Goal: Ask a question

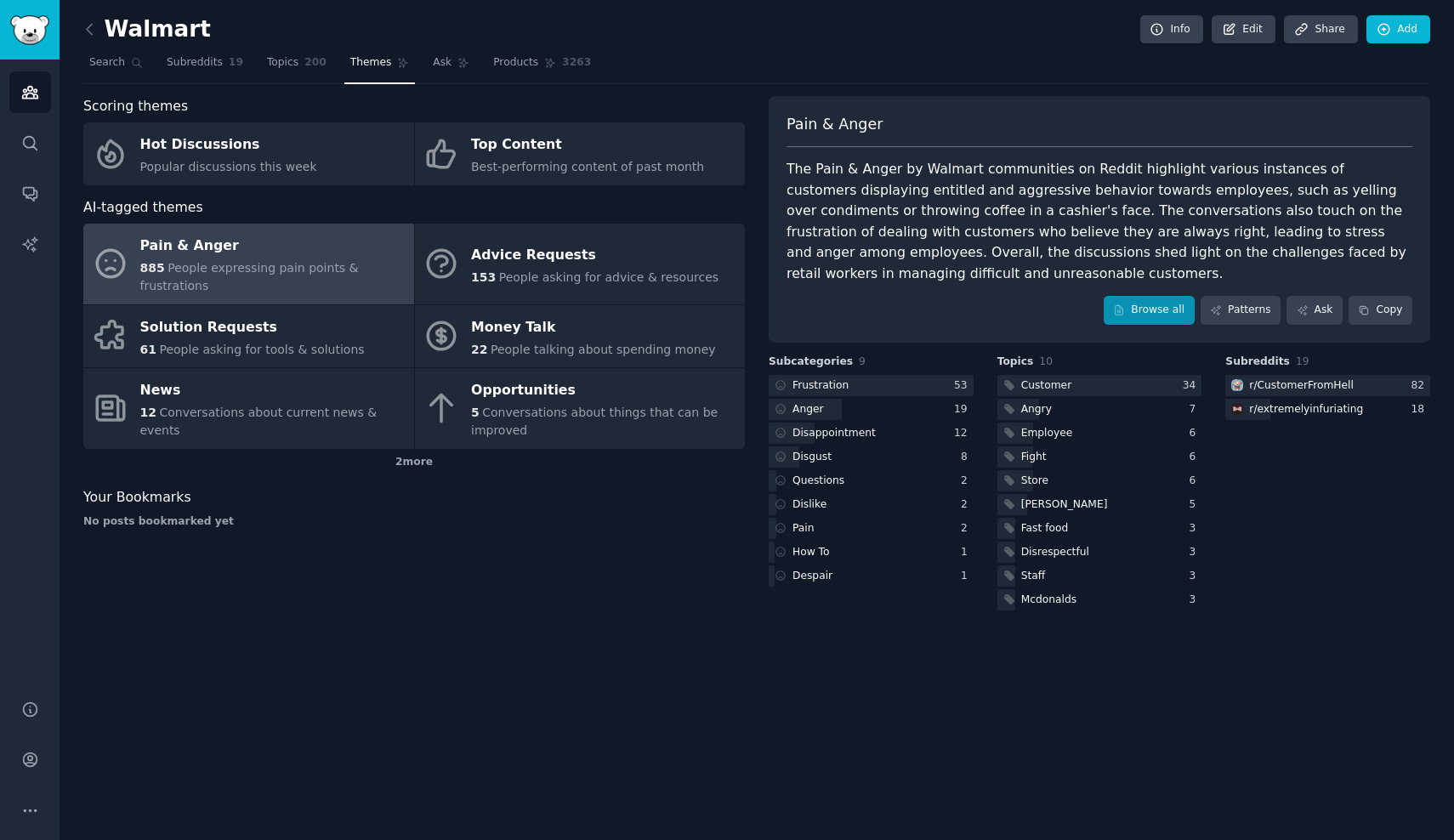
click at [1145, 296] on link "Browse all" at bounding box center [1148, 310] width 91 height 29
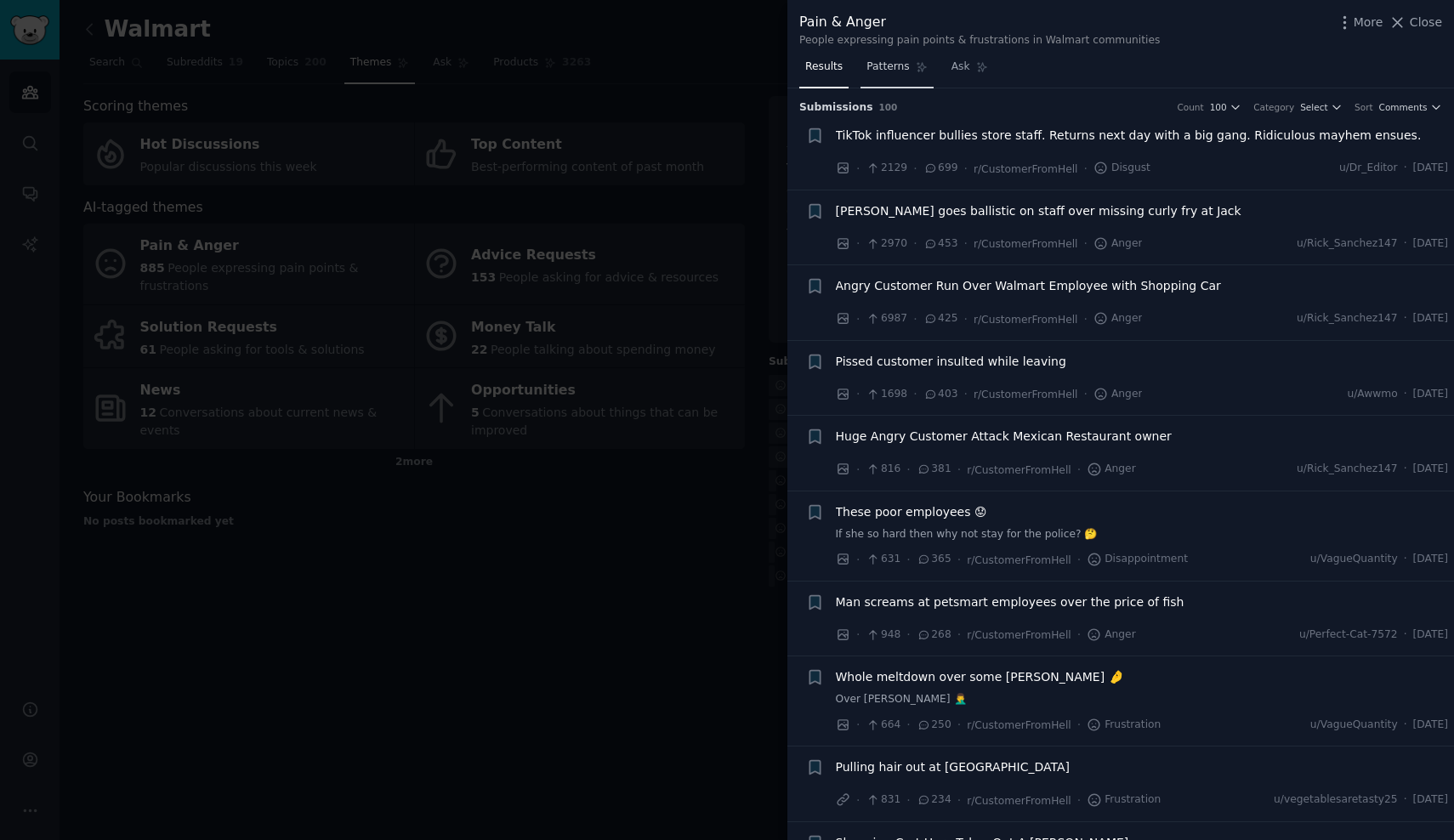
click at [890, 66] on span "Patterns" at bounding box center [887, 68] width 42 height 16
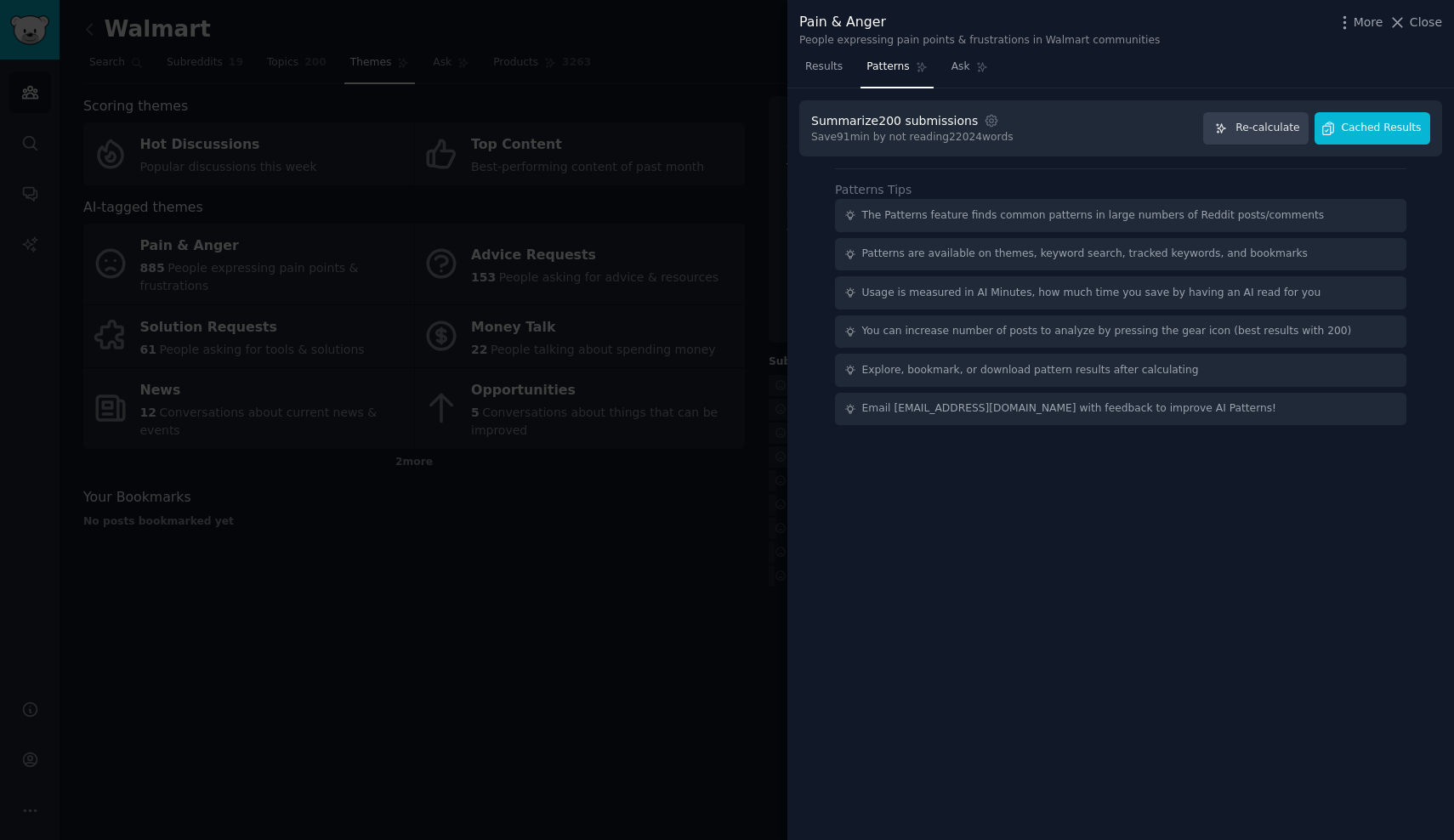
click at [1403, 131] on span "Cached Results" at bounding box center [1381, 128] width 80 height 16
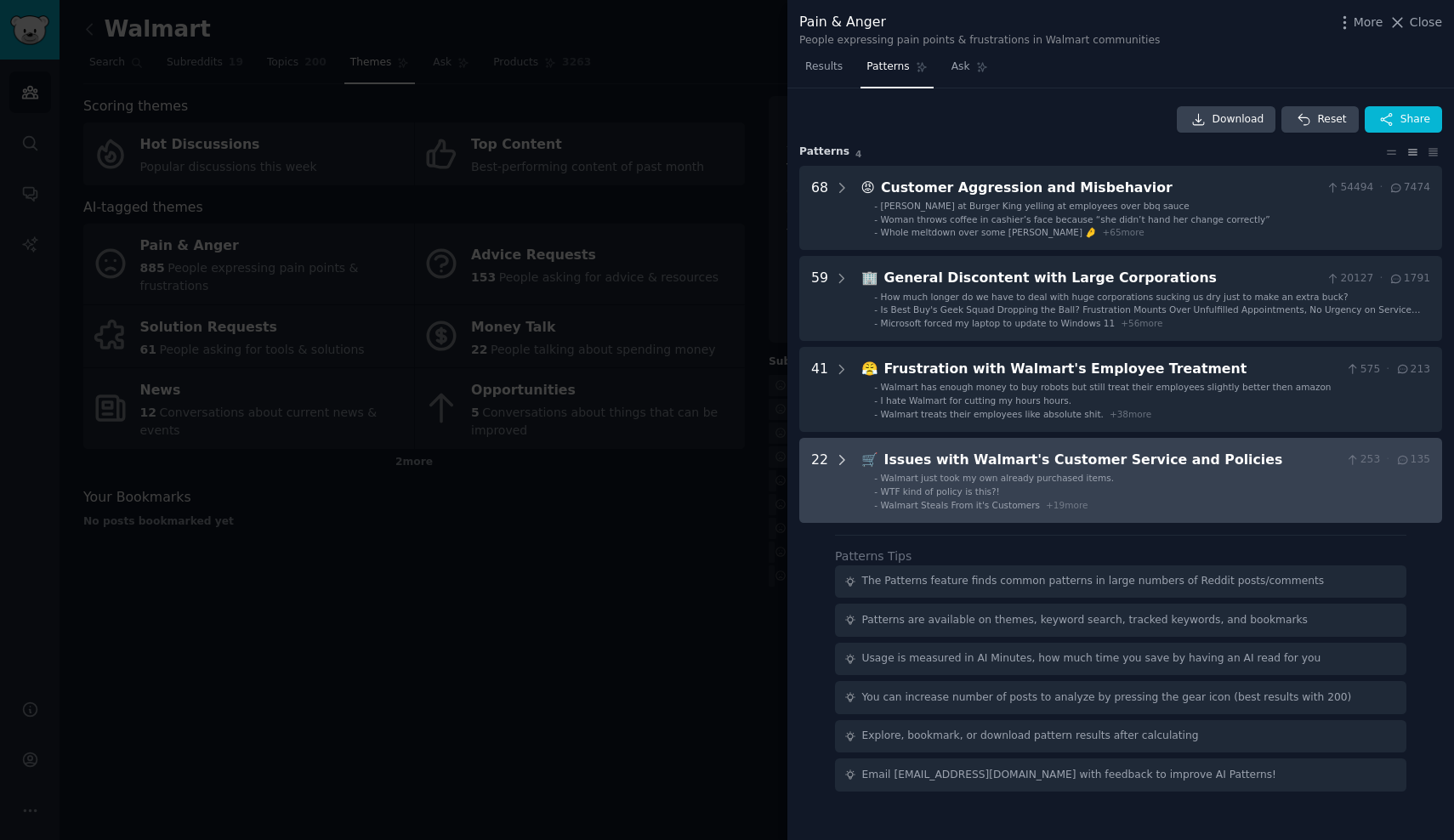
click at [834, 452] on icon at bounding box center [842, 460] width 16 height 16
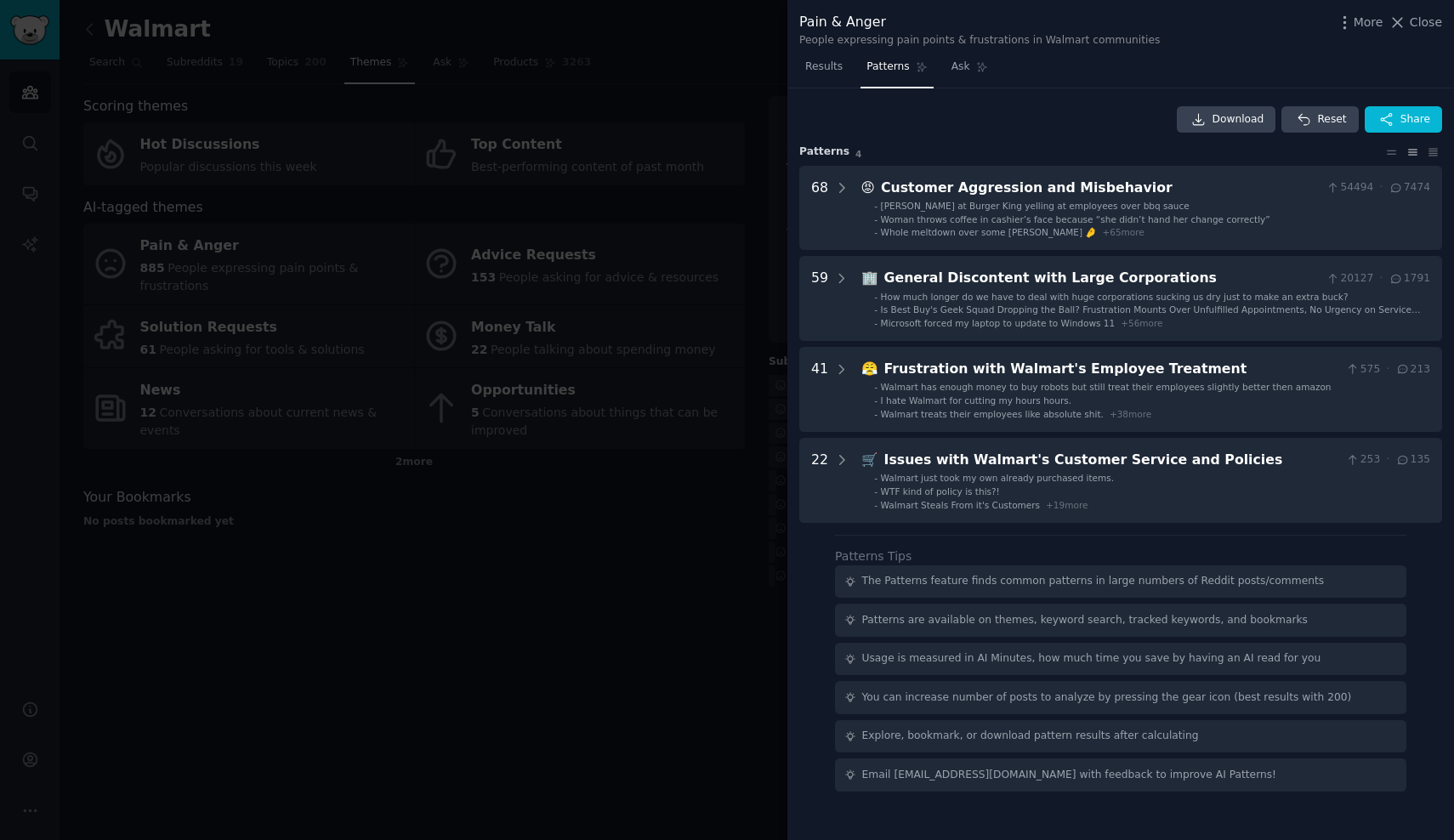
click at [239, 306] on div at bounding box center [727, 420] width 1454 height 840
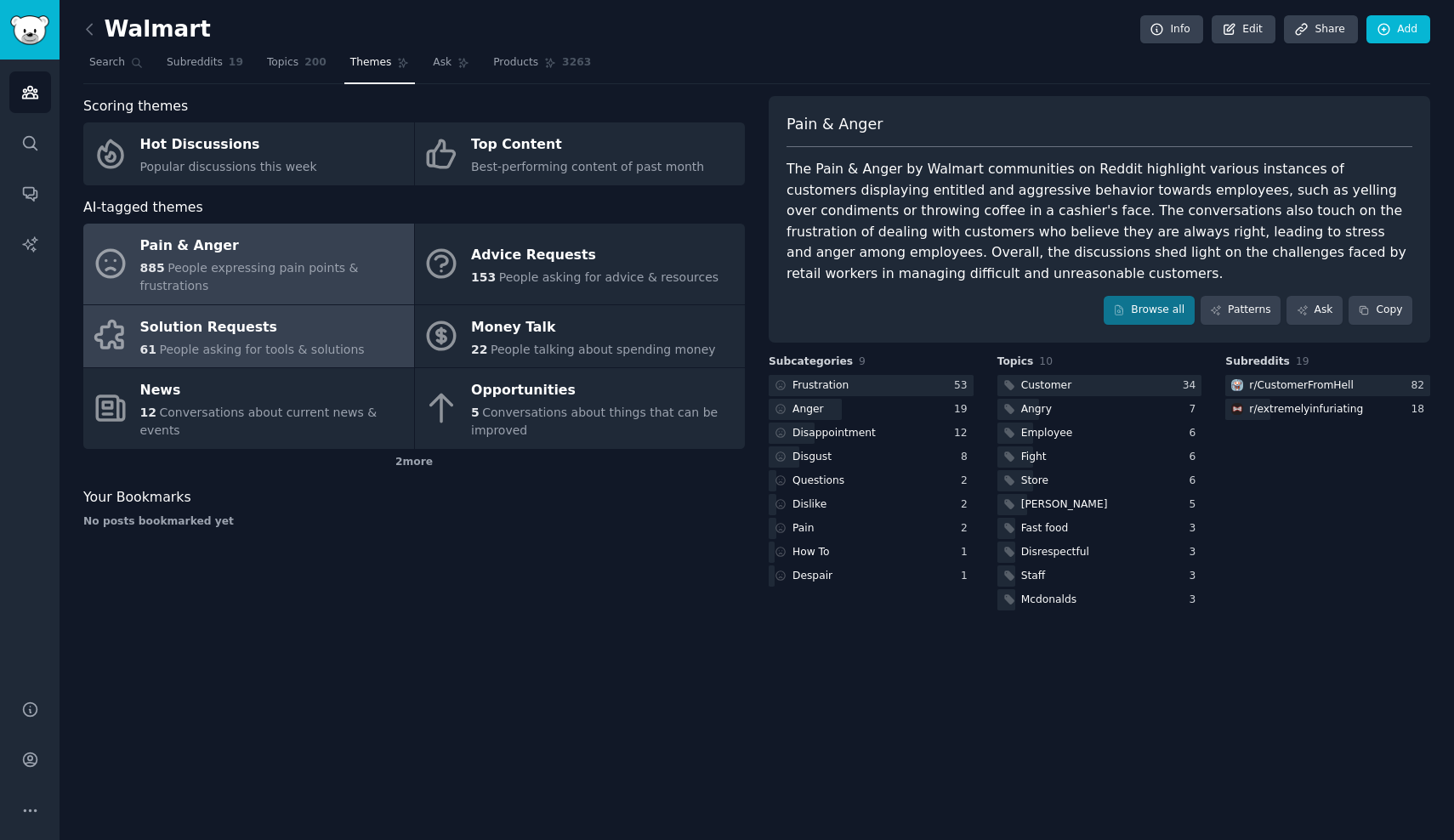
click at [238, 322] on div "Solution Requests" at bounding box center [252, 326] width 224 height 27
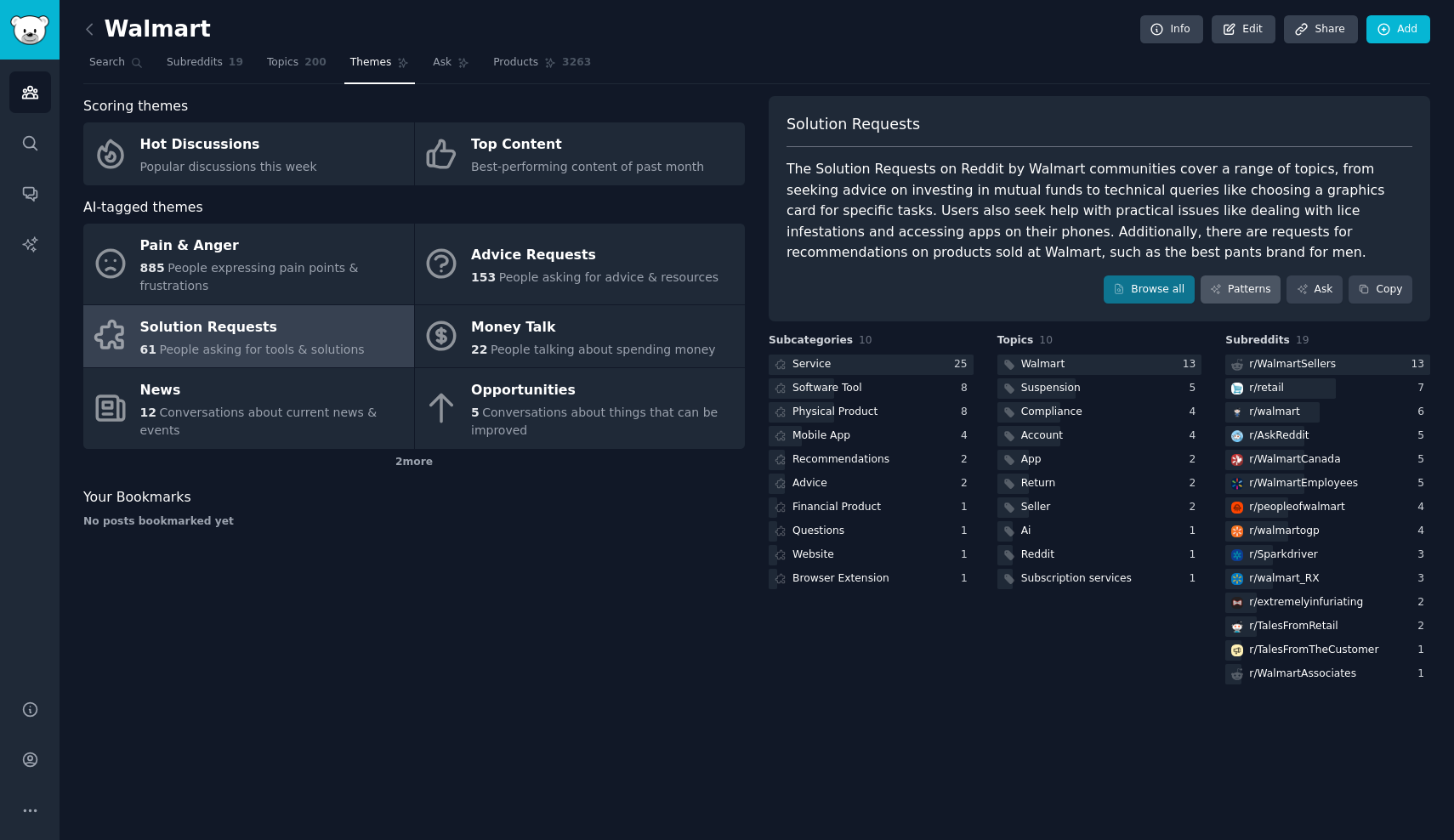
click at [1250, 283] on link "Patterns" at bounding box center [1240, 289] width 80 height 29
click at [1250, 283] on body "Audiences Search Conversations AI Reports Help Account More Walmart Info Edit S…" at bounding box center [727, 420] width 1454 height 840
click at [1250, 283] on link "Patterns" at bounding box center [1240, 289] width 80 height 29
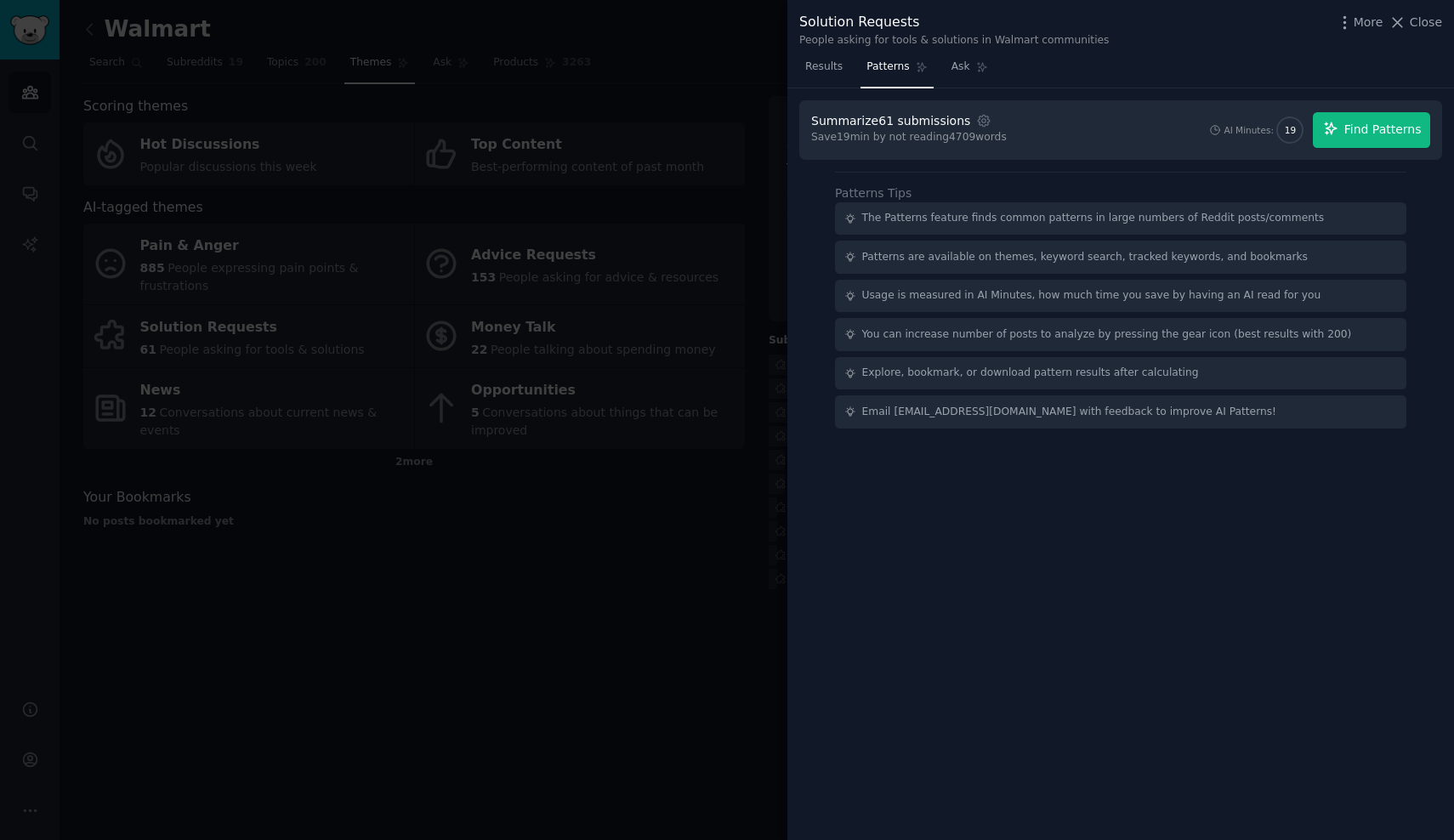
click at [1372, 136] on span "Find Patterns" at bounding box center [1382, 129] width 77 height 18
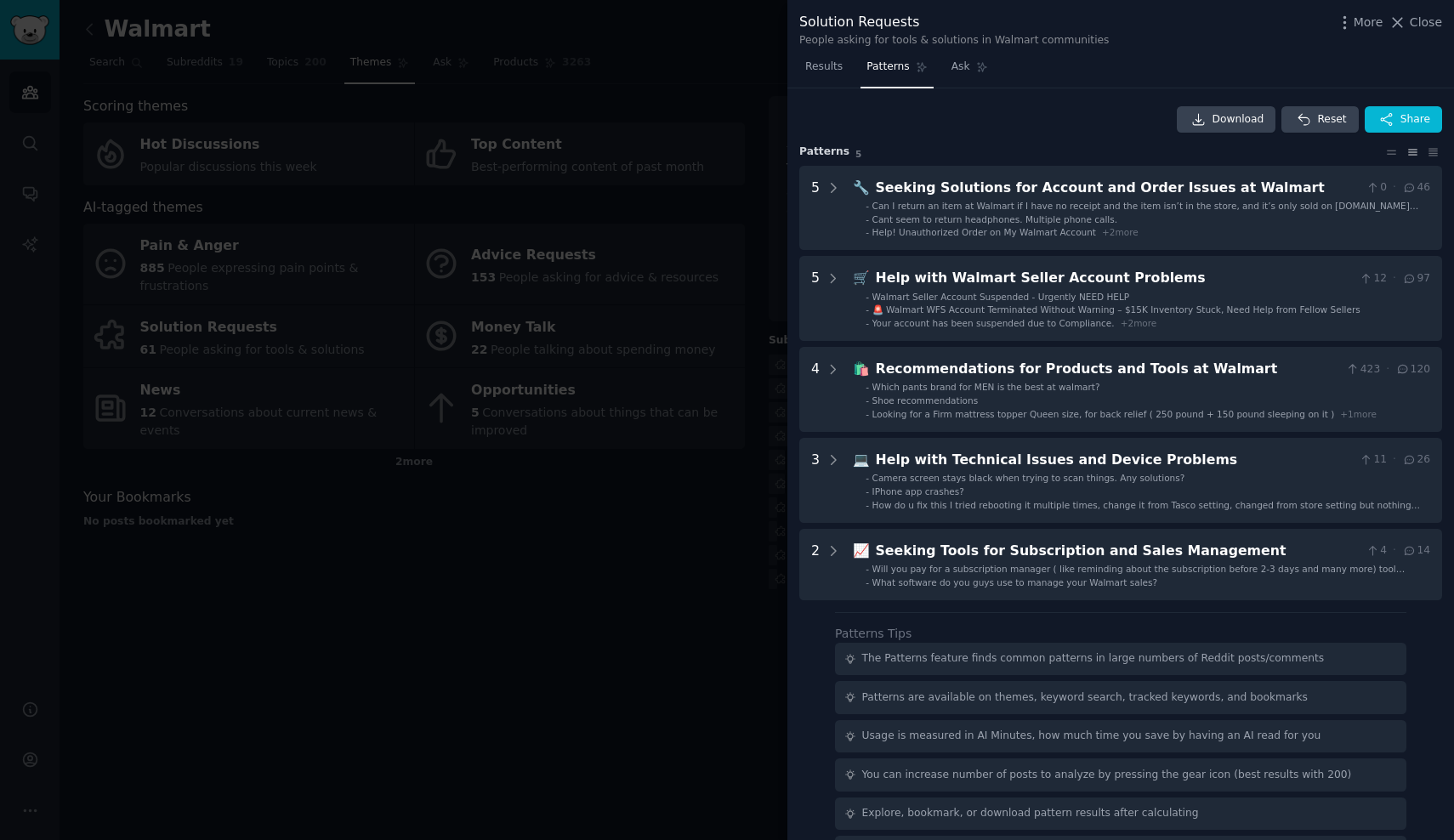
click at [549, 583] on div at bounding box center [727, 420] width 1454 height 840
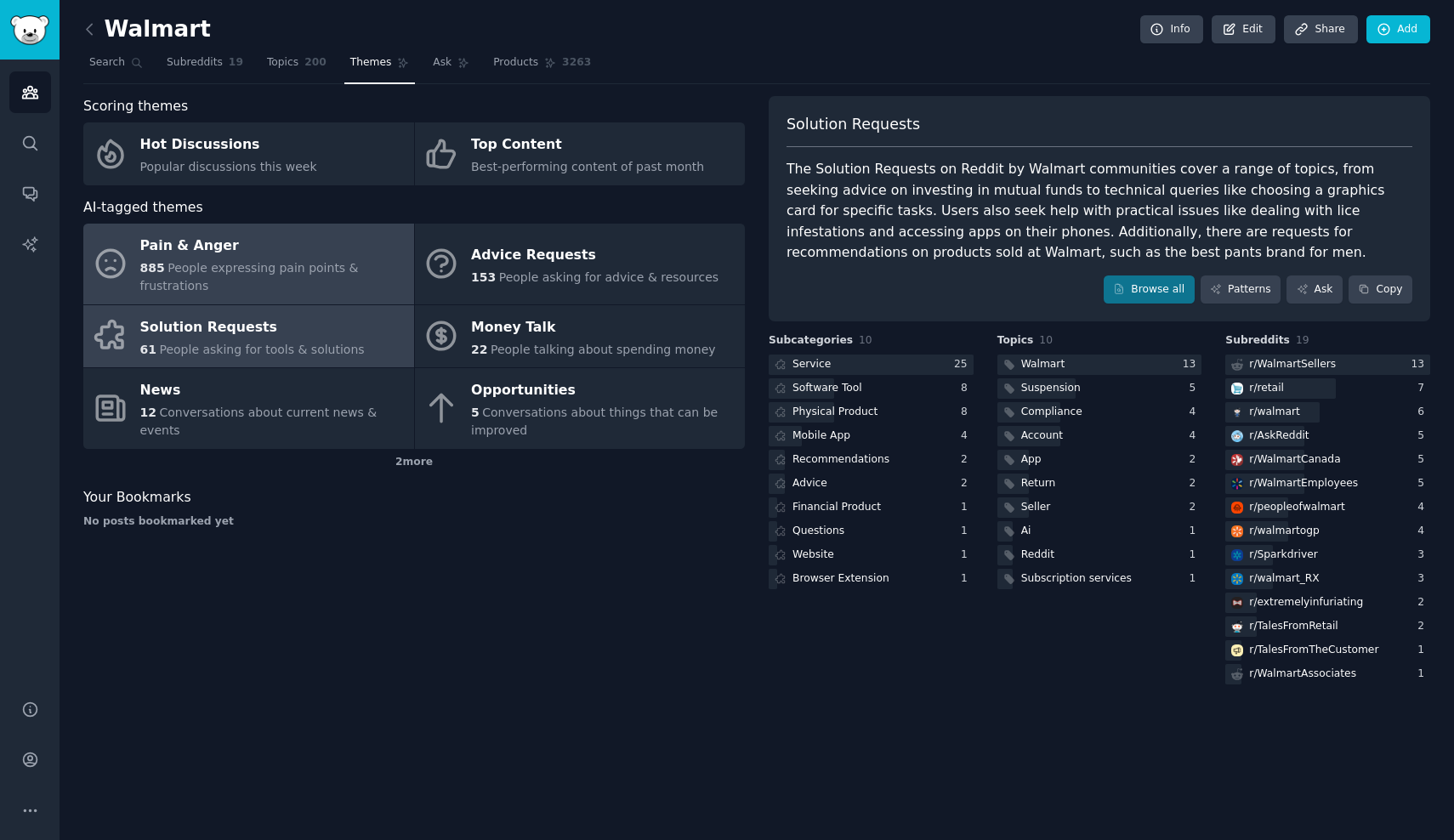
click at [283, 240] on div "Pain & Anger" at bounding box center [273, 246] width 265 height 27
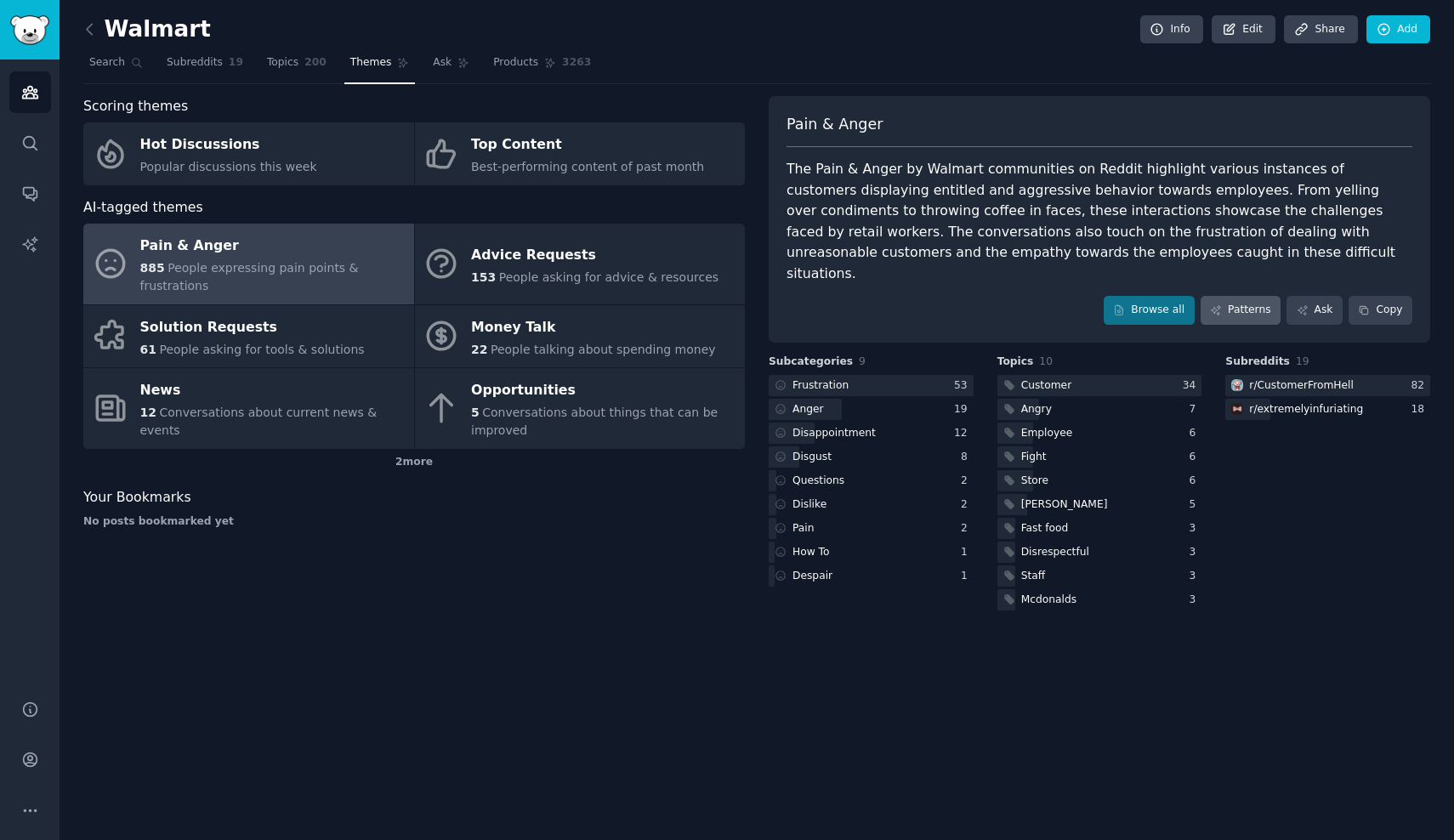
click at [1246, 296] on link "Patterns" at bounding box center [1240, 310] width 80 height 29
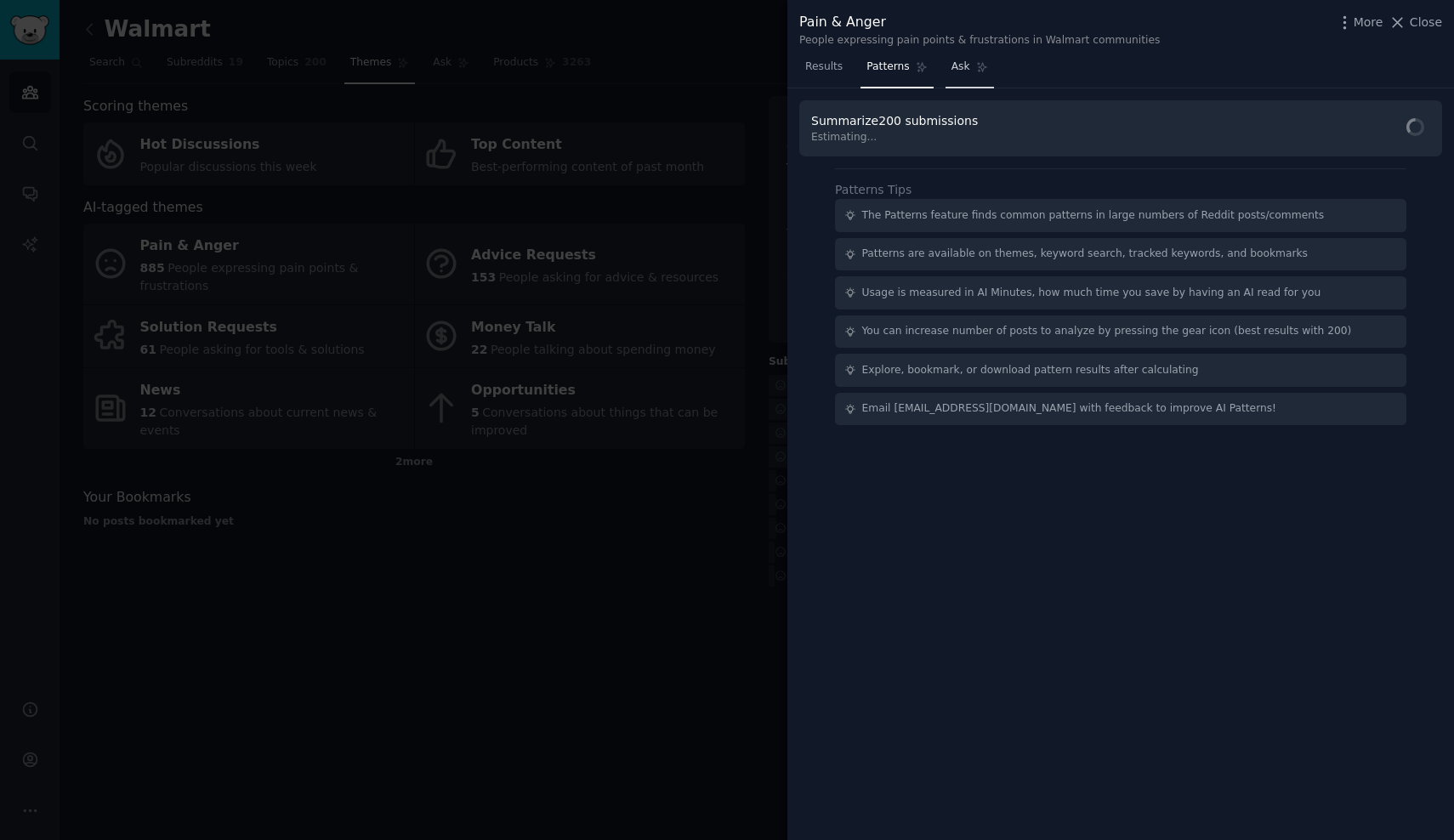
click at [965, 72] on span "Ask" at bounding box center [960, 68] width 19 height 16
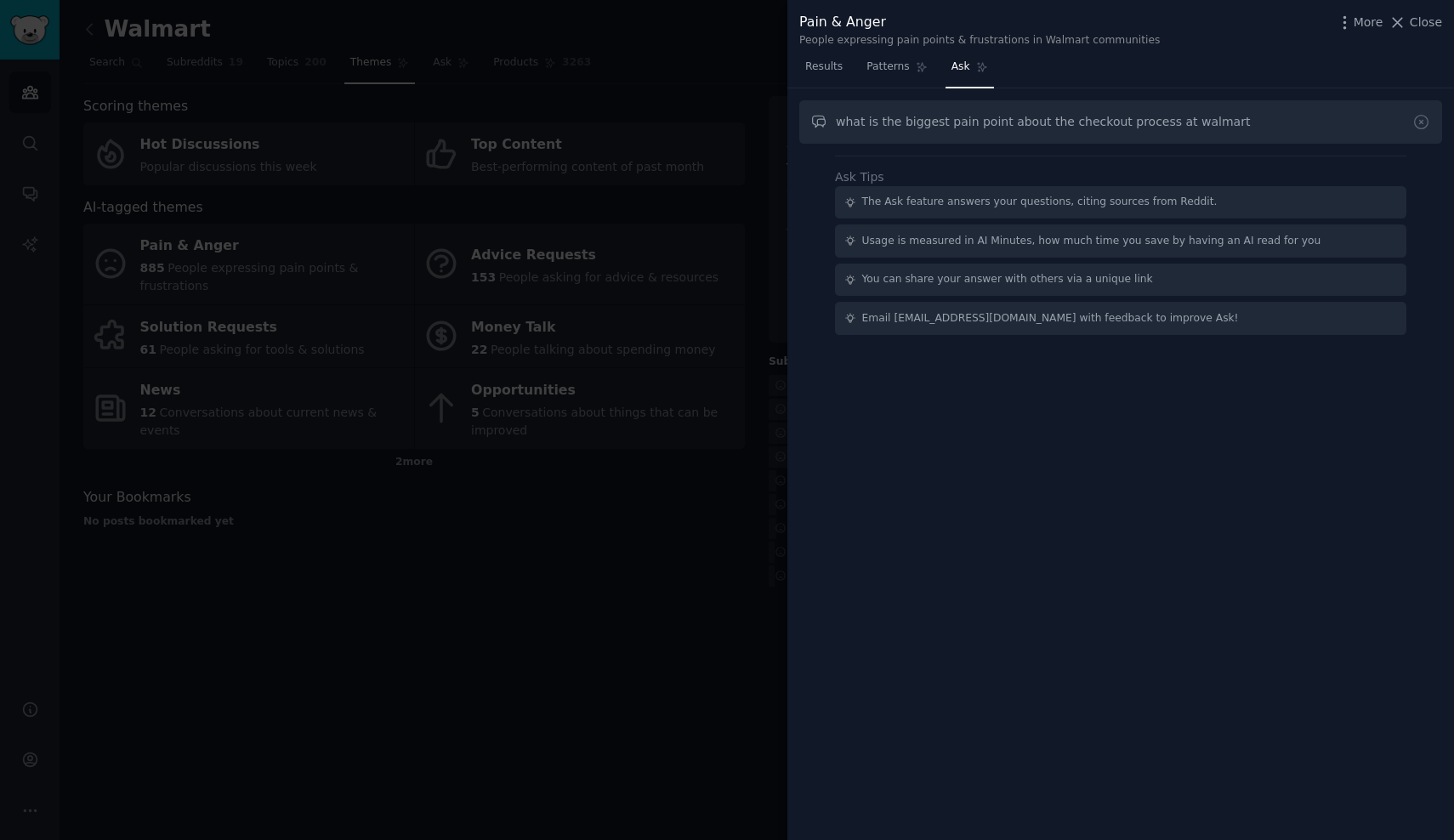
type input "what is the biggest pain point about the checkout process at walmart"
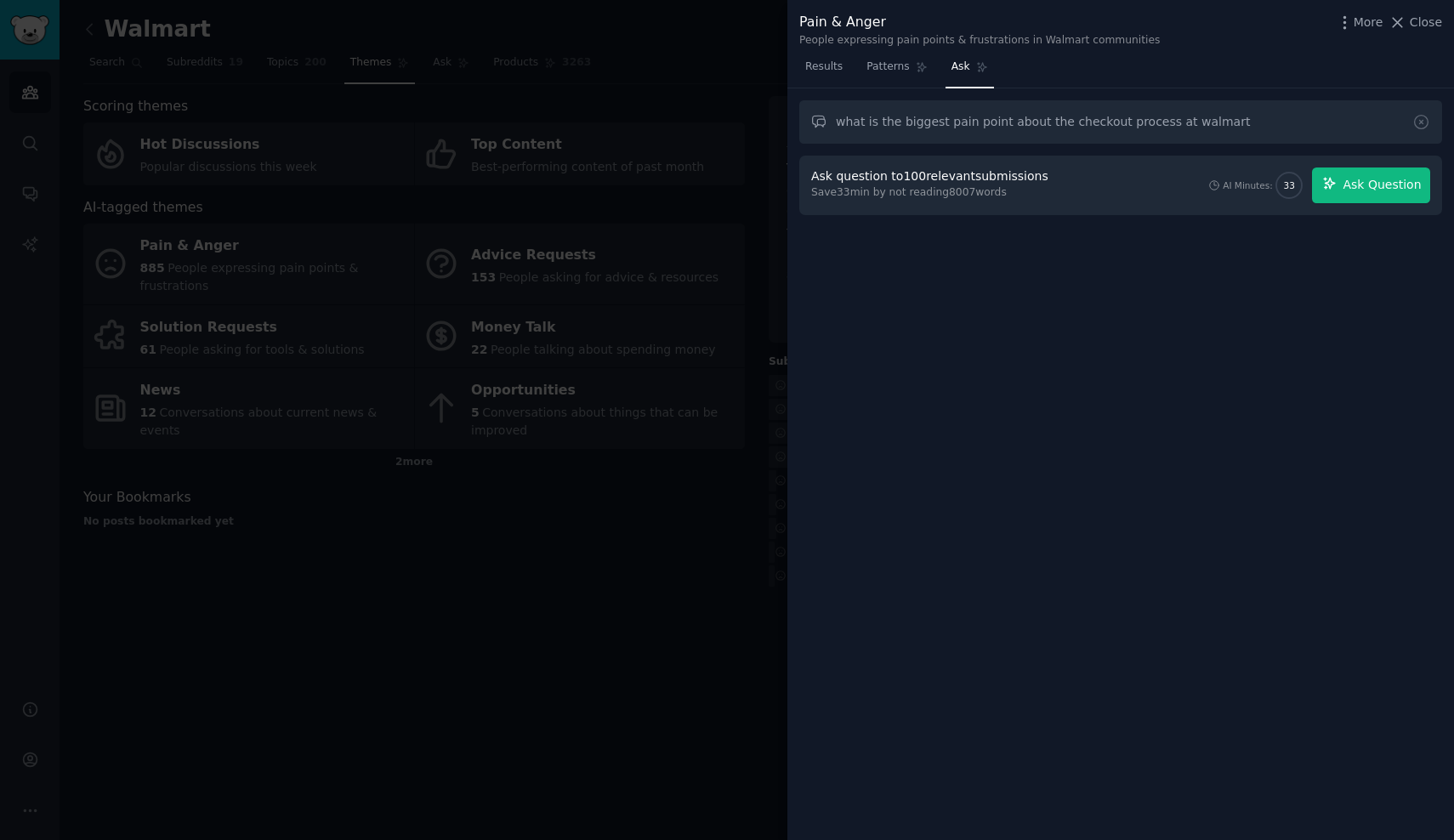
click at [1367, 188] on span "Ask Question" at bounding box center [1381, 184] width 78 height 18
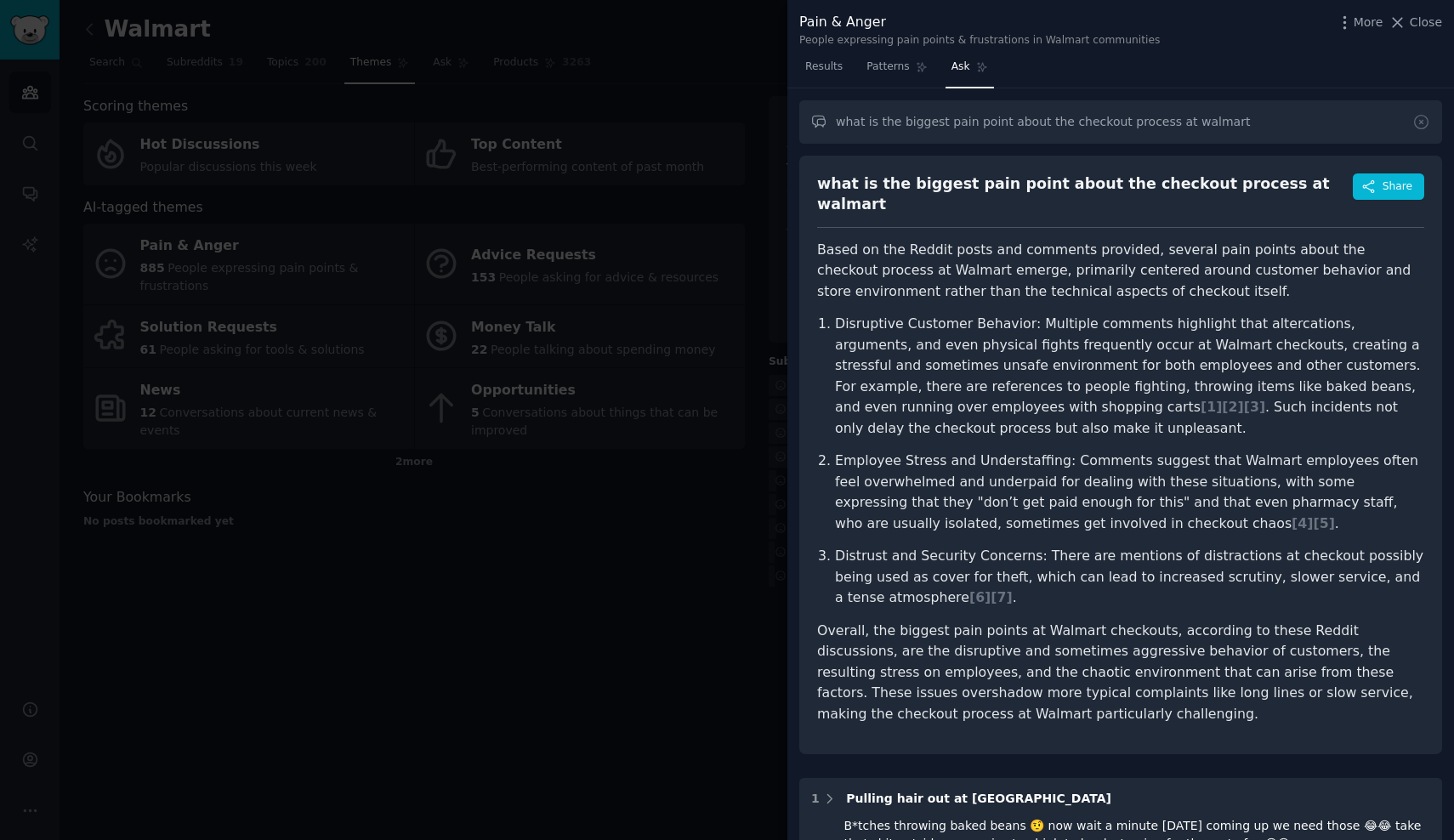
click at [693, 455] on div at bounding box center [727, 420] width 1454 height 840
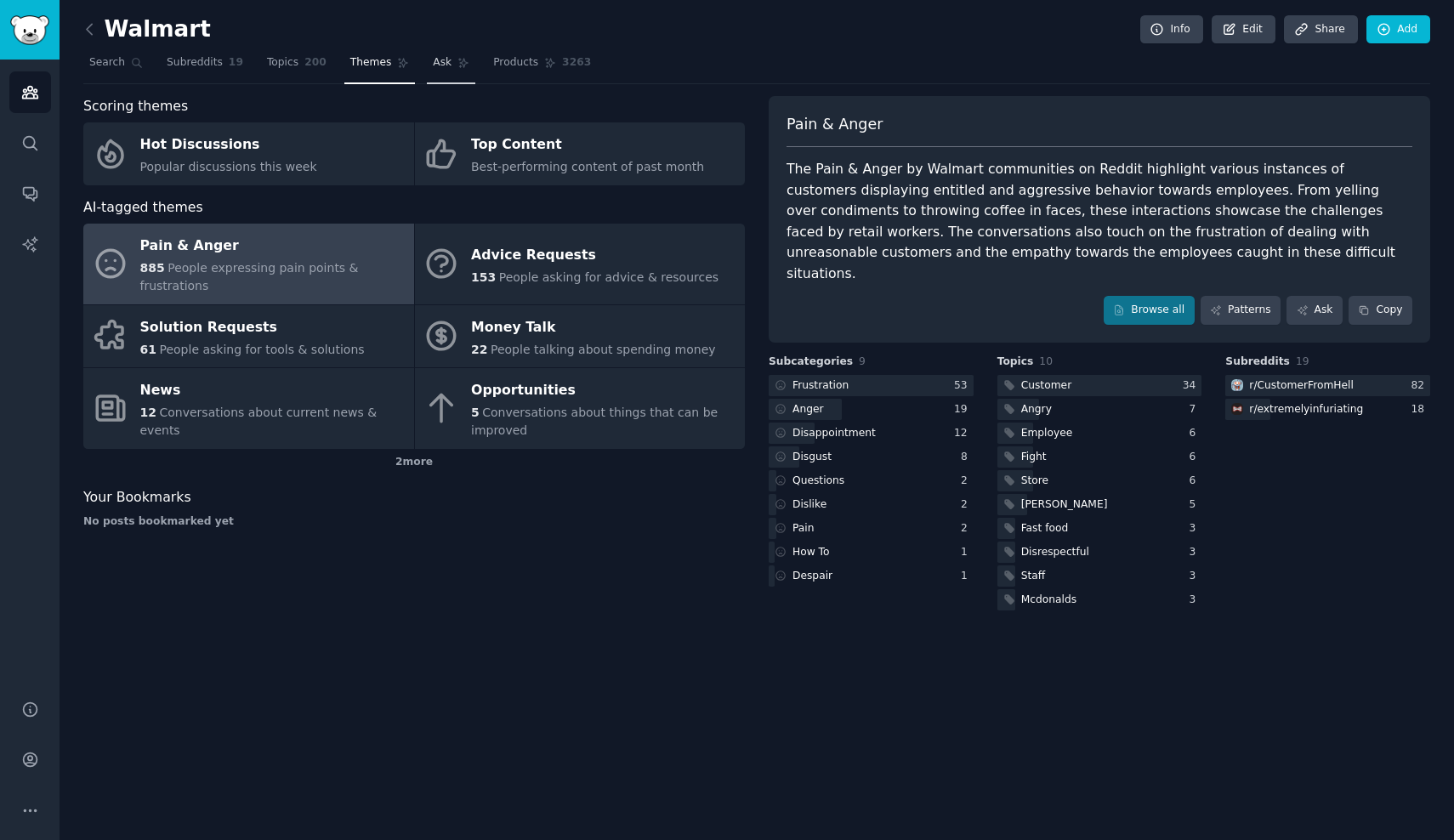
click at [433, 61] on span "Ask" at bounding box center [443, 63] width 19 height 16
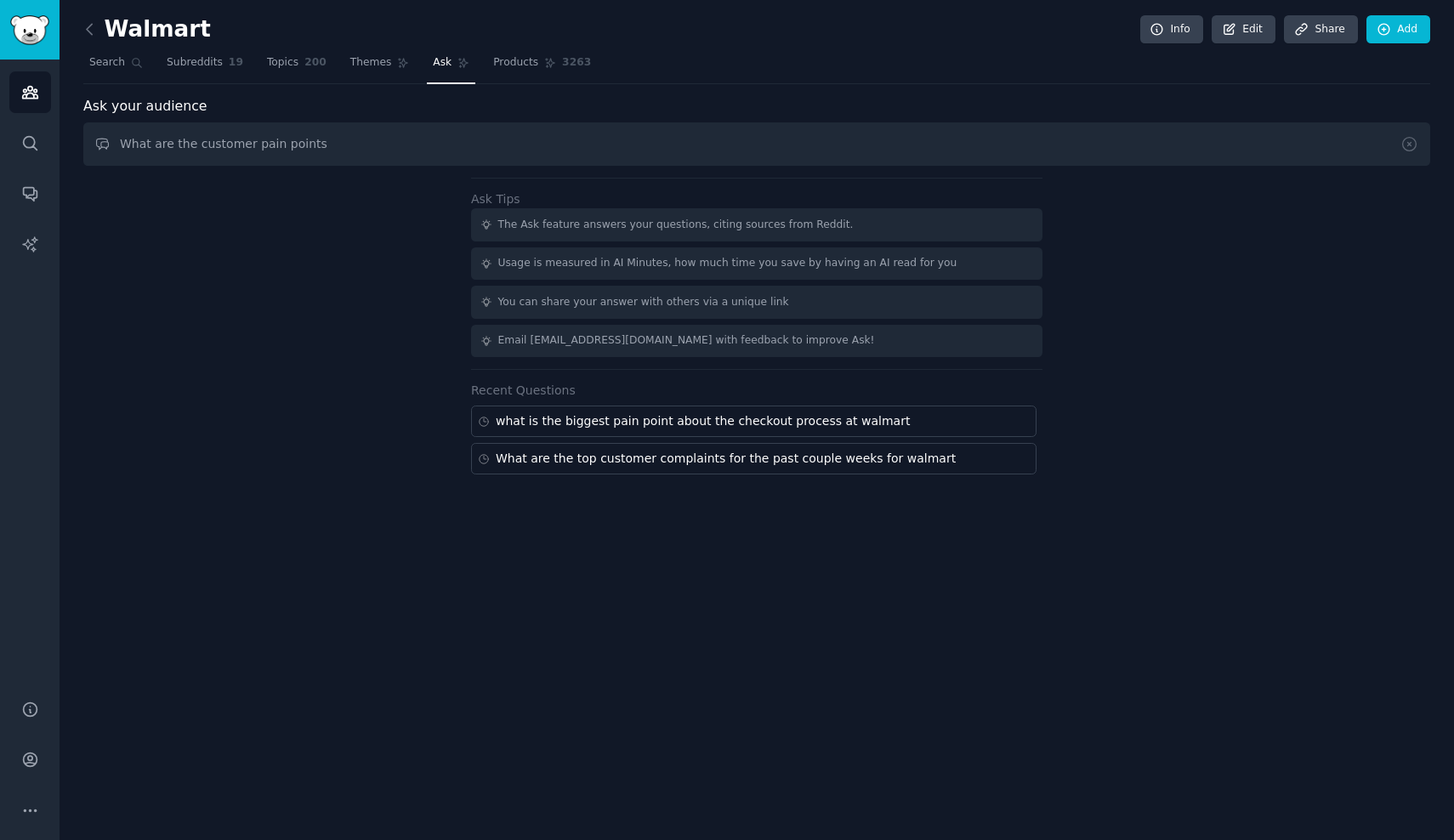
click at [253, 144] on input "What are the customer pain points" at bounding box center [756, 144] width 1347 height 43
click at [245, 144] on input "What are the customer pain points" at bounding box center [756, 144] width 1347 height 43
paste input "L’i dolo sita cons adipiscin elit seddoe tem incididunt utl etdo magnaaliq eni …"
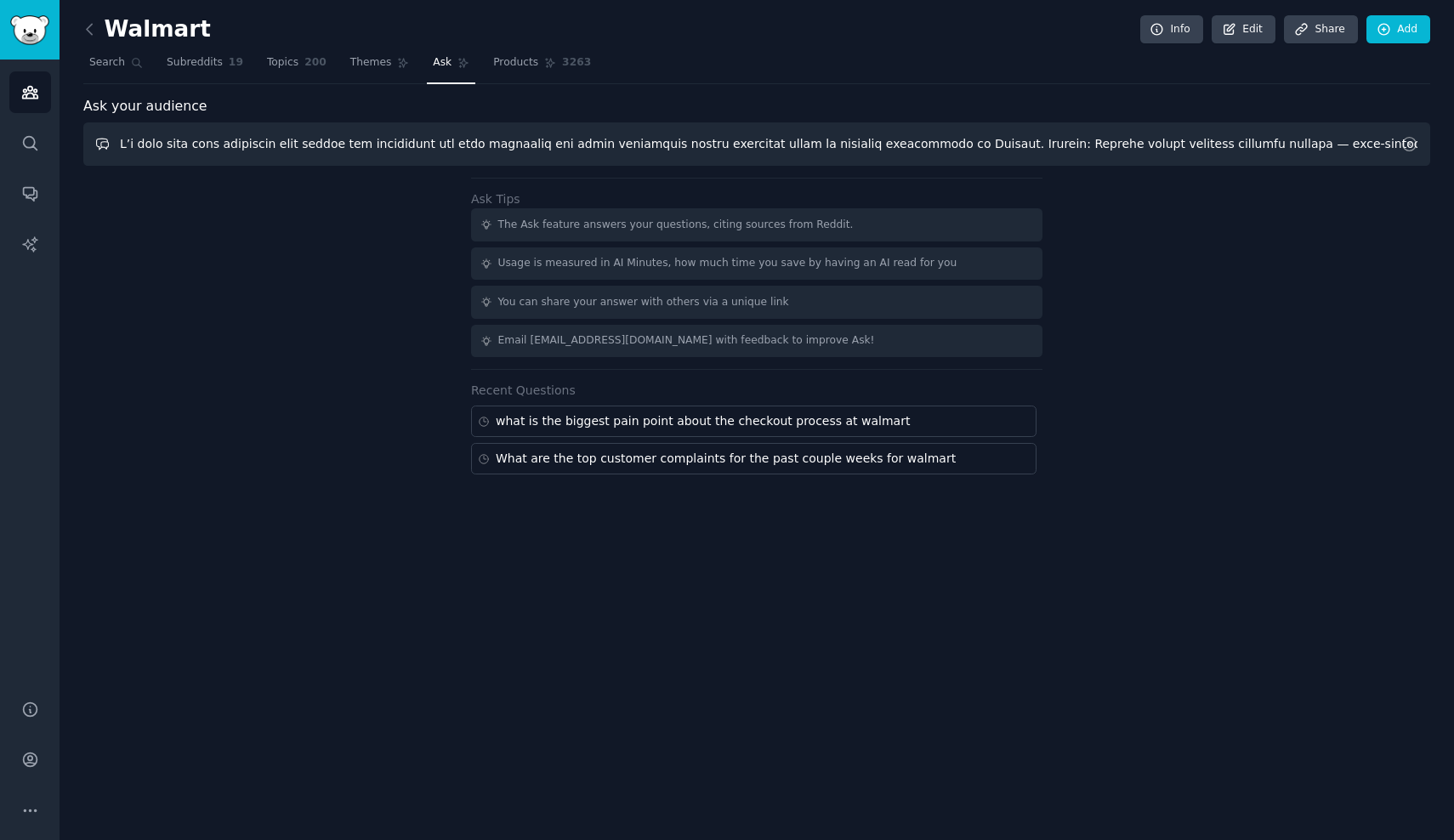
type input "L’i dolo sita cons adipiscin elit seddoe tem incididunt utl etdo magnaaliq eni …"
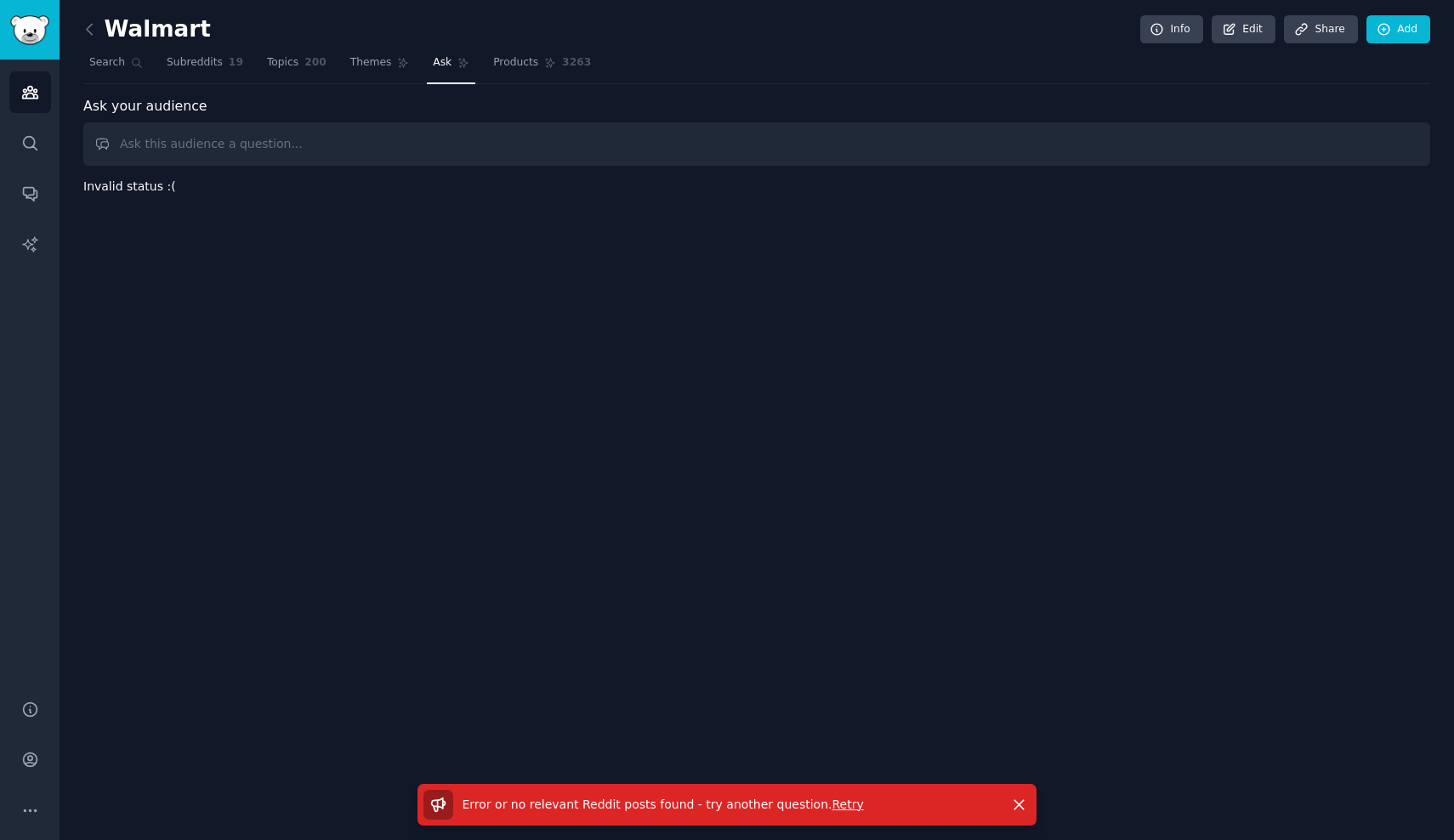
click at [1443, 1] on div "Walmart Info Edit Share Add Search Subreddits 19 Topics 200 Themes Ask Products…" at bounding box center [757, 420] width 1394 height 840
click at [740, 139] on input "text" at bounding box center [756, 144] width 1347 height 43
paste input "What are the main customer and associate pain points with checkout at Walmart? …"
type input "What are the main customer and associate pain points with checkout at Walmart? …"
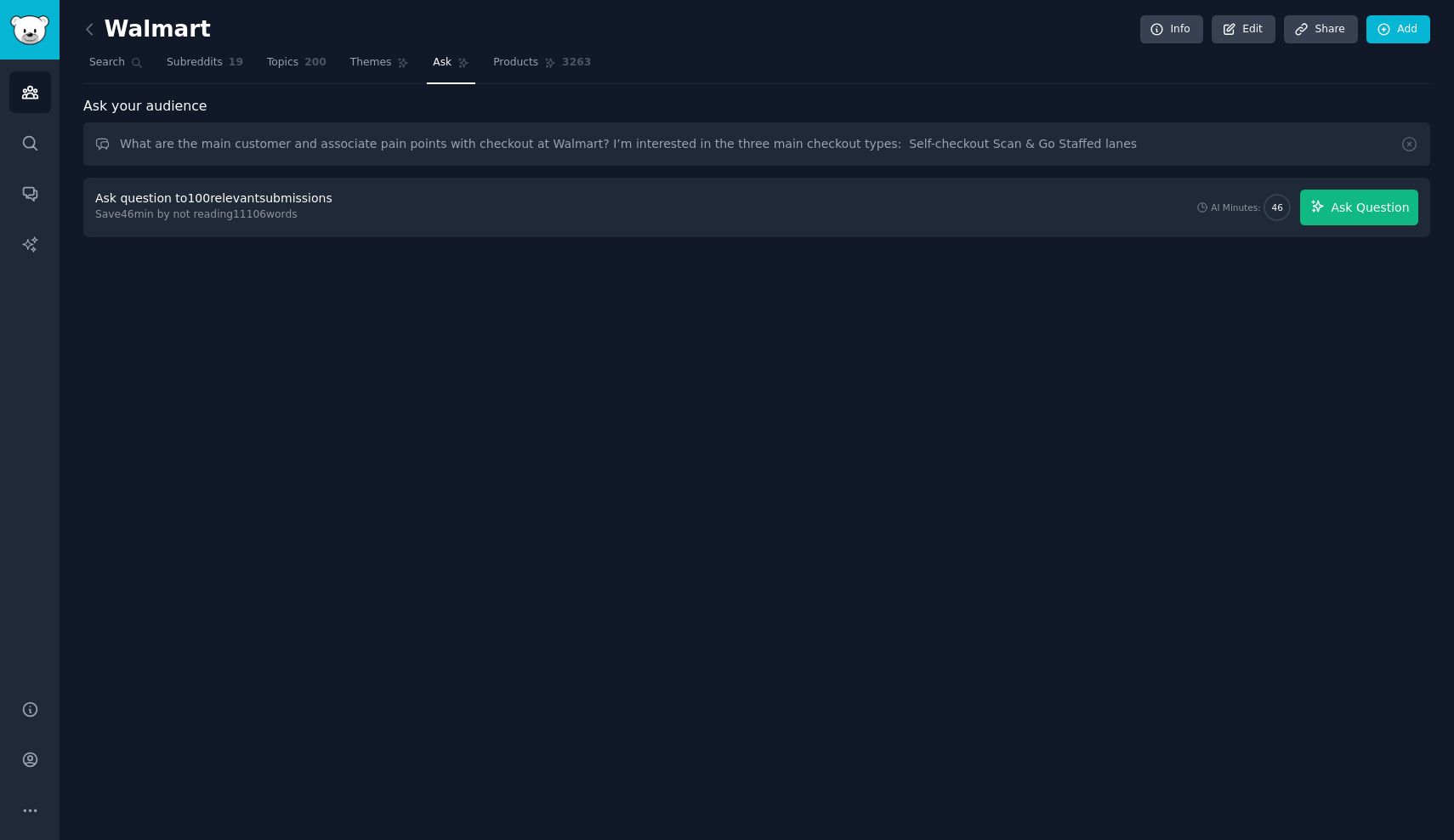
click at [1351, 213] on span "Ask Question" at bounding box center [1369, 208] width 78 height 18
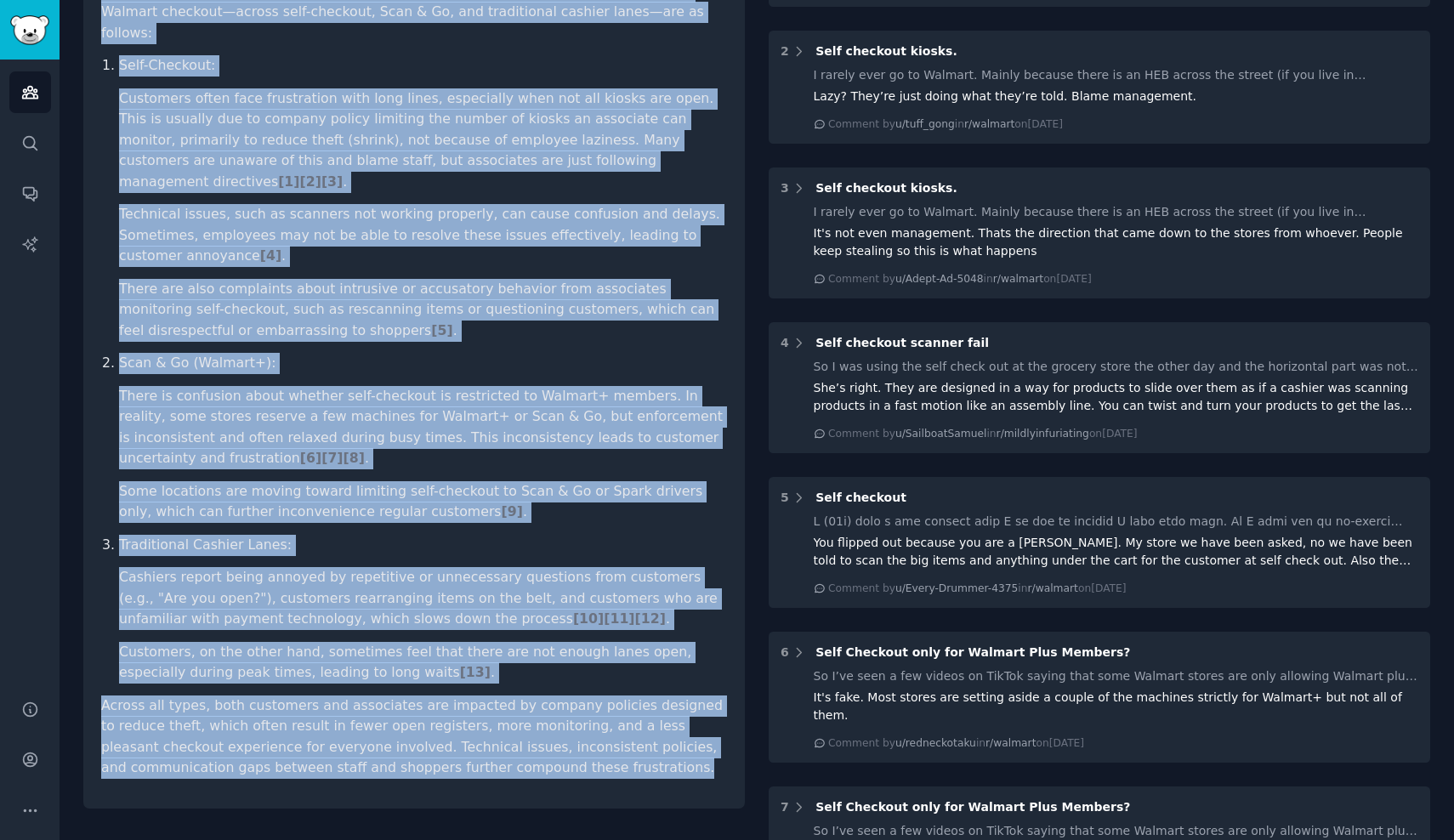
scroll to position [334, 0]
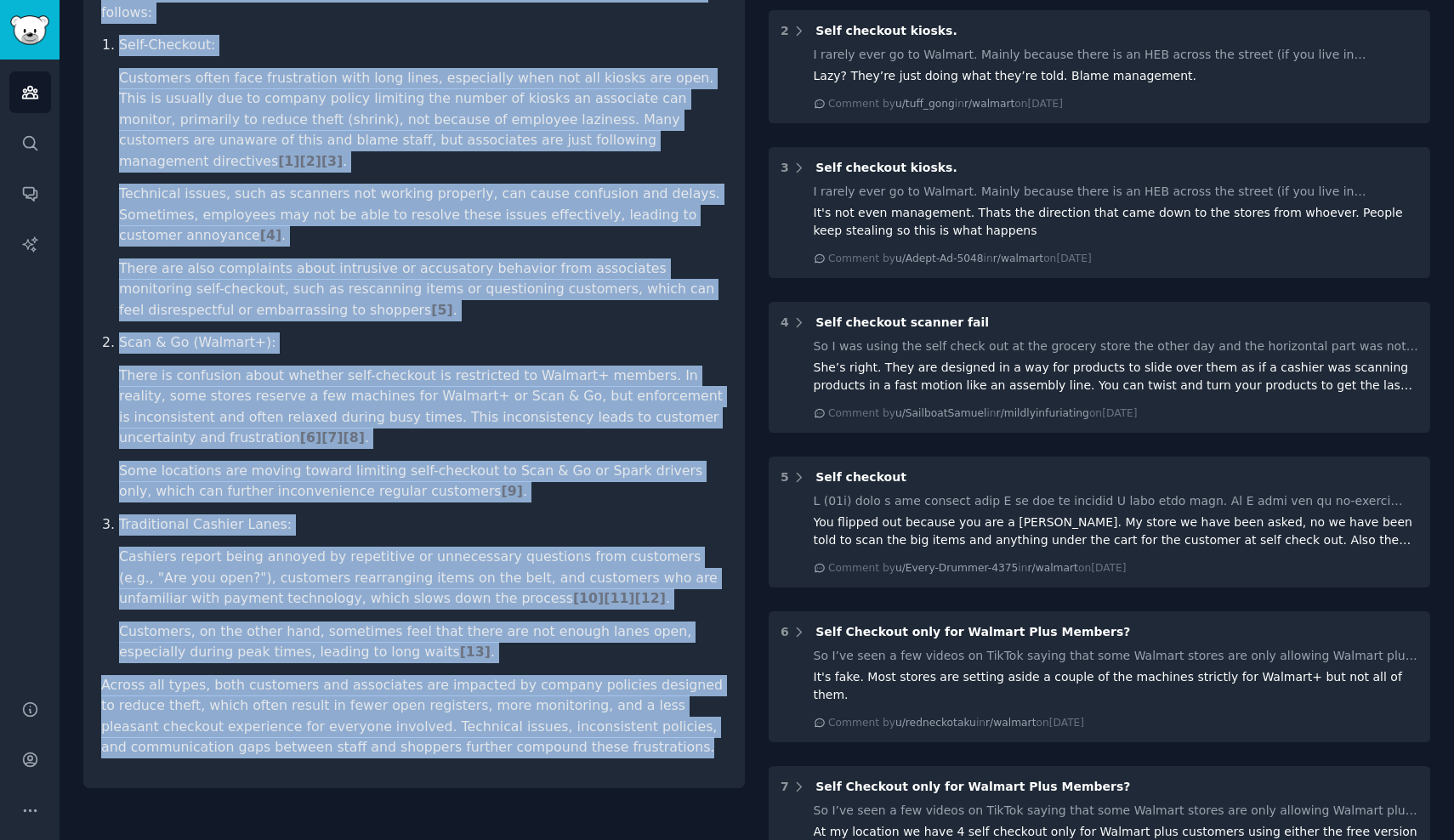
copy div "Lore ips dol sita consecte adi elitseddo eius tempor inci utlabore et Dolorem? …"
drag, startPoint x: 103, startPoint y: 217, endPoint x: 540, endPoint y: 683, distance: 638.8
click at [540, 683] on div "What are the main customer and associate pain points with checkout at Walmart? …" at bounding box center [414, 321] width 662 height 933
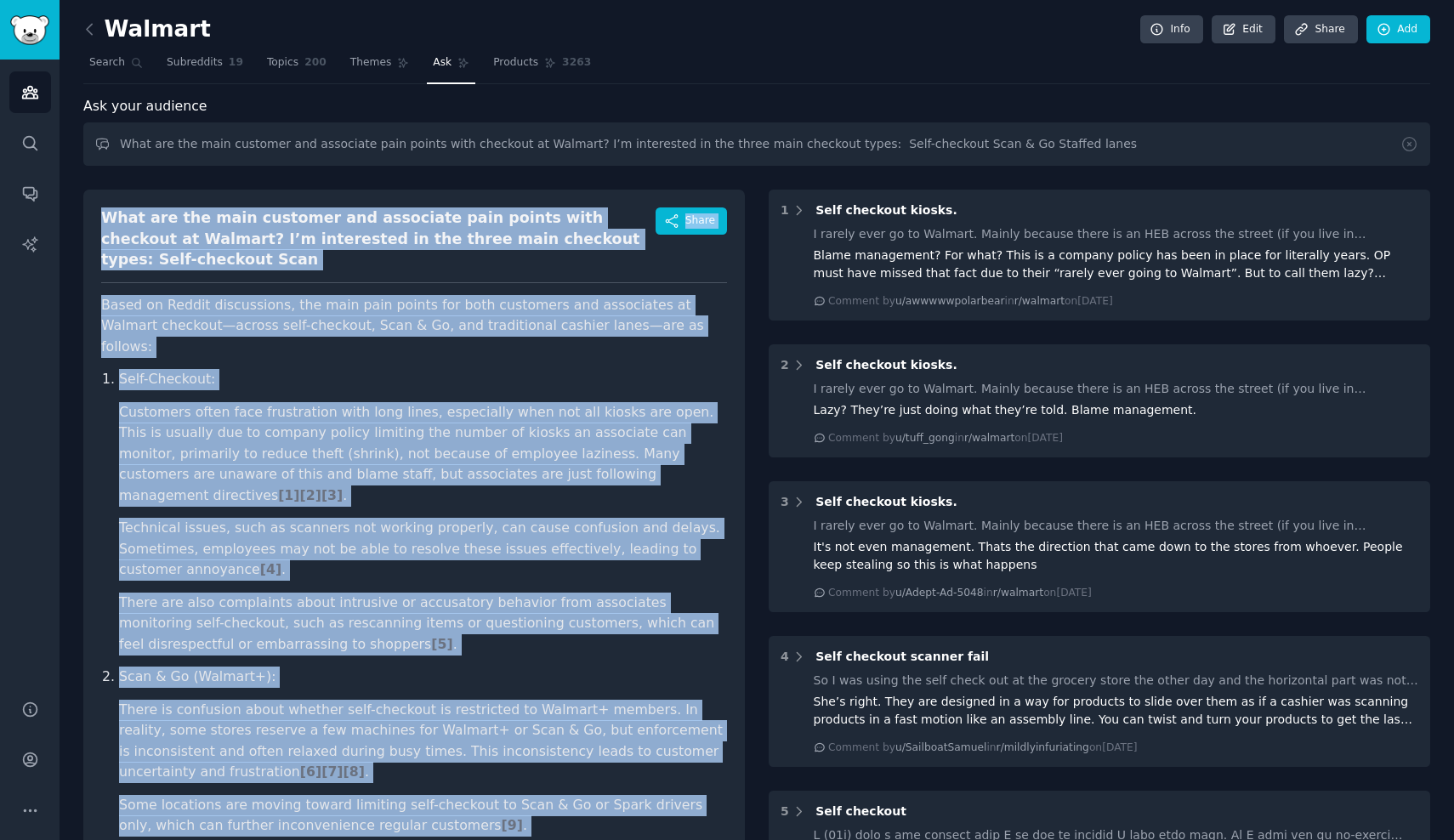
scroll to position [0, 0]
click at [688, 222] on span "Share" at bounding box center [700, 221] width 29 height 16
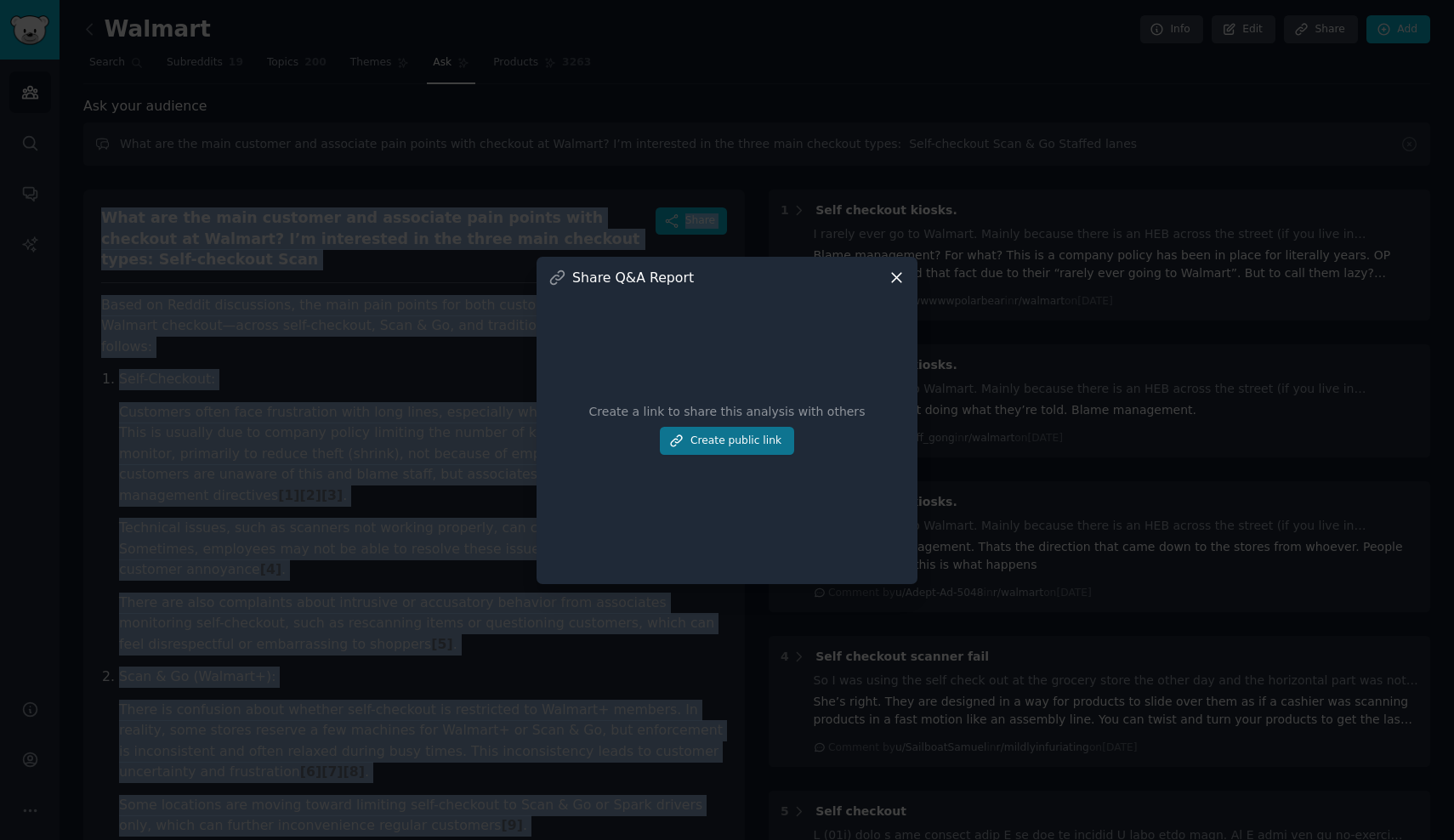
click at [727, 445] on button "Create public link" at bounding box center [727, 441] width 134 height 29
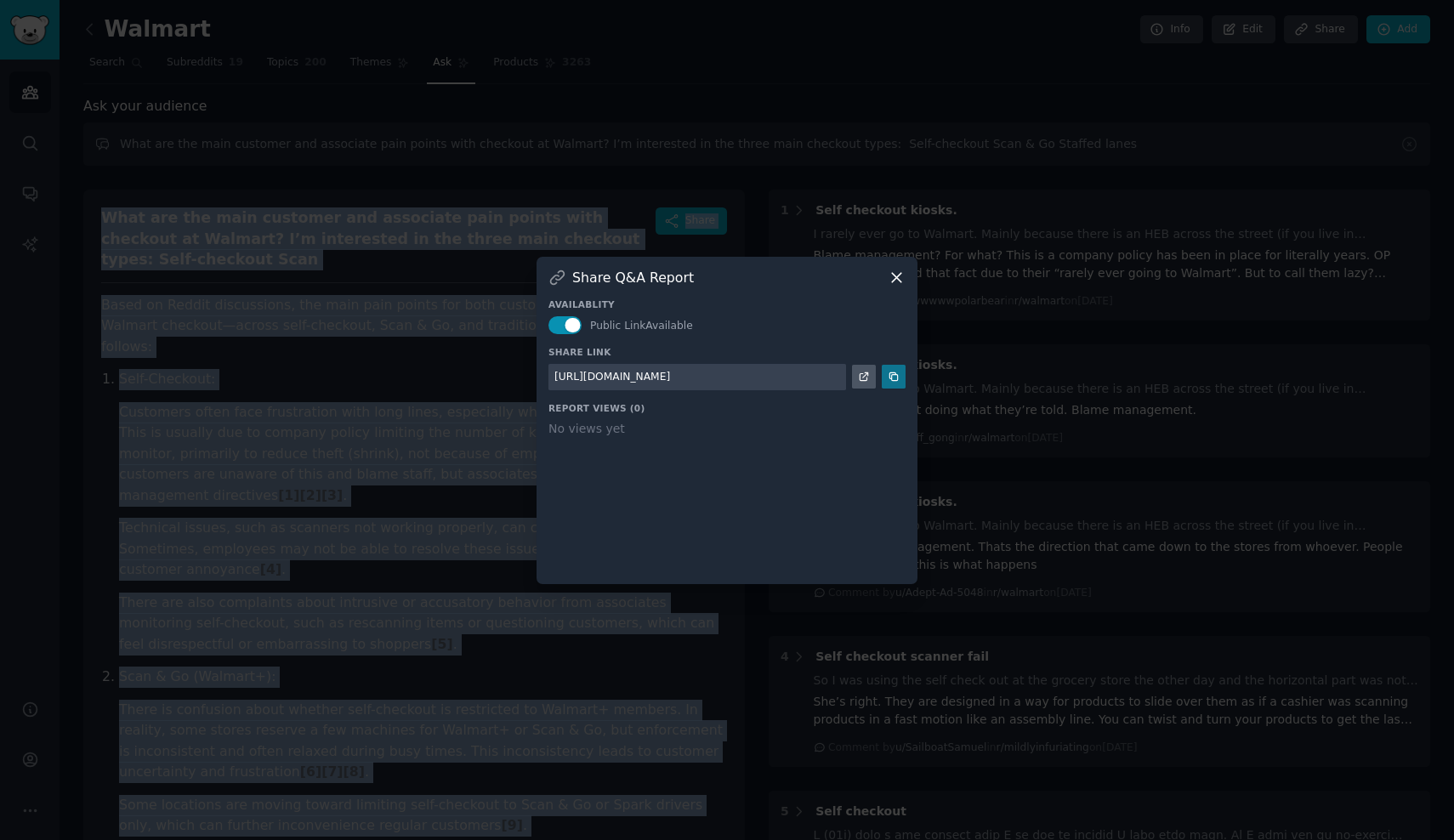
click at [895, 377] on icon at bounding box center [894, 377] width 12 height 12
click at [889, 278] on icon at bounding box center [896, 277] width 18 height 18
